Goal: Use online tool/utility: Utilize a website feature to perform a specific function

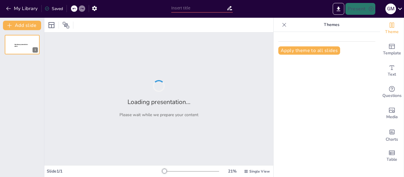
type input "Fundamentos del Liderazgo Efectivo en la Dirección de Personas"
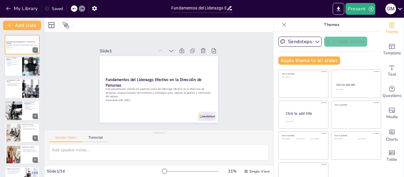
click at [25, 72] on div at bounding box center [31, 67] width 40 height 20
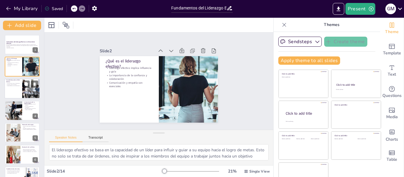
click at [20, 88] on div at bounding box center [22, 89] width 36 height 20
type textarea "La comunicación clara es una de las características más importantes de un líder…"
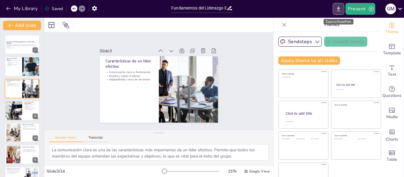
click at [341, 8] on icon "Export to PowerPoint" at bounding box center [339, 9] width 4 height 4
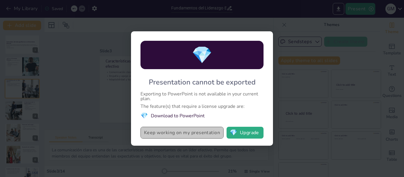
click at [194, 134] on button "Keep working on my presentation" at bounding box center [182, 133] width 83 height 12
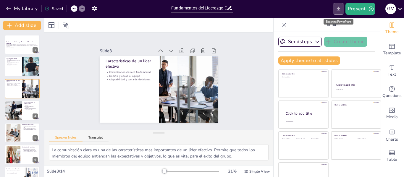
click at [340, 9] on icon "Export to PowerPoint" at bounding box center [339, 9] width 4 height 4
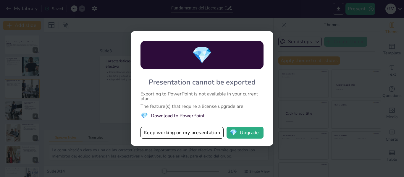
click at [278, 144] on div "💎 Presentation cannot be exported Exporting to PowerPoint is not available in y…" at bounding box center [202, 88] width 404 height 177
click at [324, 32] on div "💎 Presentation cannot be exported Exporting to PowerPoint is not available in y…" at bounding box center [202, 88] width 404 height 177
click at [359, 12] on div "💎 Presentation cannot be exported Exporting to PowerPoint is not available in y…" at bounding box center [202, 88] width 404 height 177
click at [198, 129] on button "Keep working on my presentation" at bounding box center [182, 133] width 83 height 12
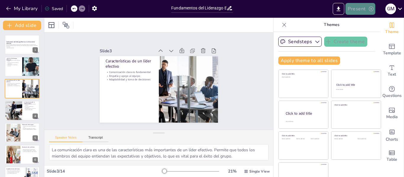
click at [358, 6] on button "Present" at bounding box center [361, 9] width 30 height 12
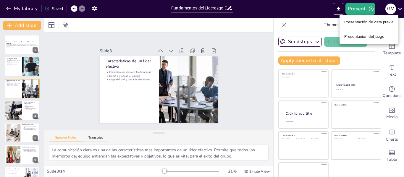
click at [227, 83] on div at bounding box center [202, 88] width 404 height 177
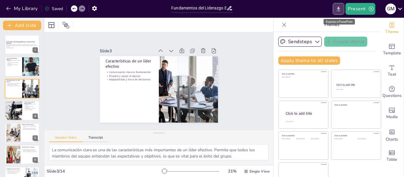
click at [340, 5] on button "Export to PowerPoint" at bounding box center [339, 9] width 12 height 12
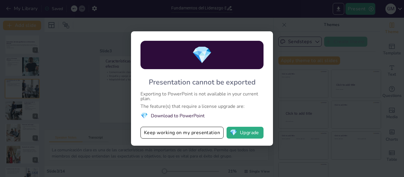
click at [336, 62] on div "💎 Presentation cannot be exported Exporting to PowerPoint is not available in y…" at bounding box center [202, 88] width 404 height 177
click at [363, 5] on div "💎 Presentation cannot be exported Exporting to PowerPoint is not available in y…" at bounding box center [202, 88] width 404 height 177
click at [191, 132] on button "Keep working on my presentation" at bounding box center [182, 133] width 83 height 12
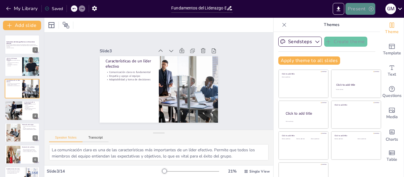
click at [360, 6] on button "Present" at bounding box center [361, 9] width 30 height 12
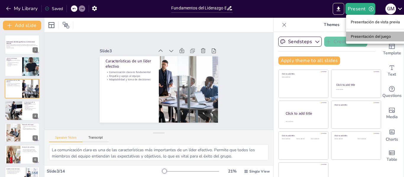
click at [386, 34] on font "Presentación del juego" at bounding box center [371, 36] width 40 height 4
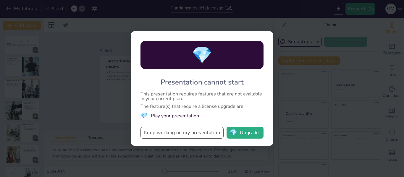
drag, startPoint x: 306, startPoint y: 26, endPoint x: 171, endPoint y: 137, distance: 175.0
click at [171, 137] on div "💎 Presentation cannot start This presentation requires features that are not av…" at bounding box center [202, 88] width 404 height 177
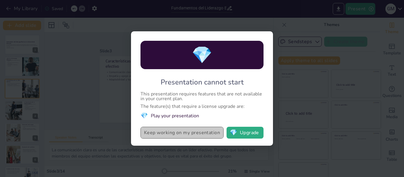
click at [171, 137] on button "Keep working on my presentation" at bounding box center [182, 133] width 83 height 12
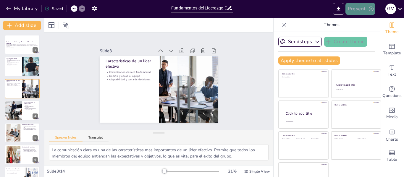
click at [356, 4] on button "Present" at bounding box center [361, 9] width 30 height 12
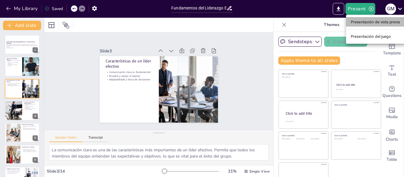
click at [352, 21] on font "Presentación de vista previa" at bounding box center [375, 22] width 49 height 4
